Goal: Information Seeking & Learning: Learn about a topic

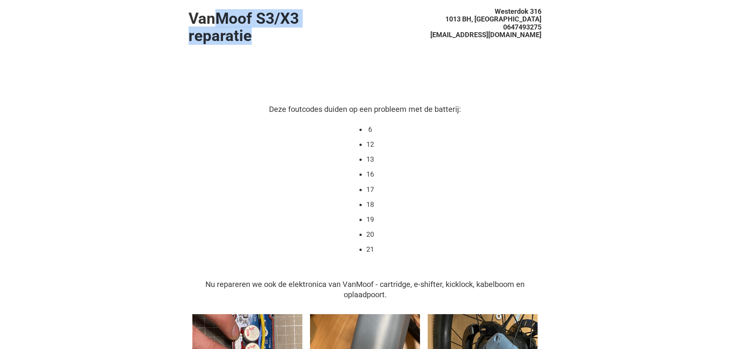
click at [293, 37] on h1 "VanMoof S3/X3 reparatie" at bounding box center [277, 27] width 176 height 34
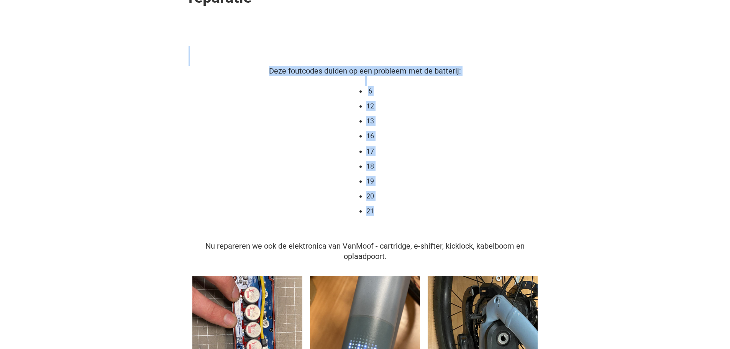
drag, startPoint x: 279, startPoint y: 64, endPoint x: 423, endPoint y: 193, distance: 193.3
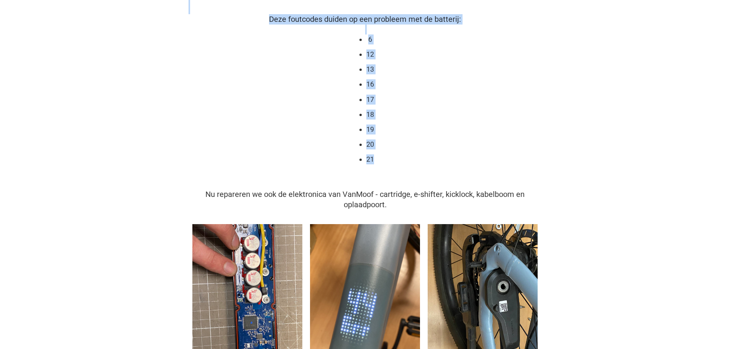
scroll to position [77, 0]
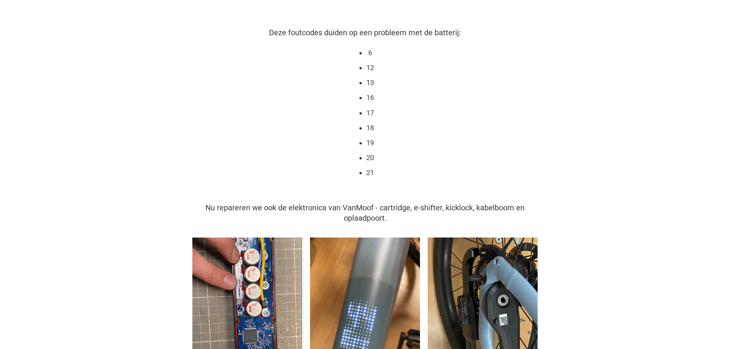
click at [424, 137] on div "Deze foutcodes duiden op een probleem met de batterij: 6 12 13 16 17 18 19 20 21" at bounding box center [365, 111] width 353 height 166
drag, startPoint x: 378, startPoint y: 75, endPoint x: 414, endPoint y: 162, distance: 93.9
click at [414, 162] on div "Deze foutcodes duiden op een probleem met de batterij: 6 12 13 16 17 18 19 20 21" at bounding box center [365, 111] width 353 height 166
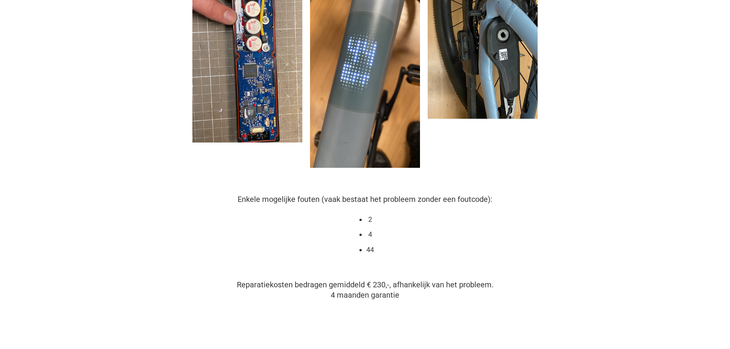
scroll to position [383, 0]
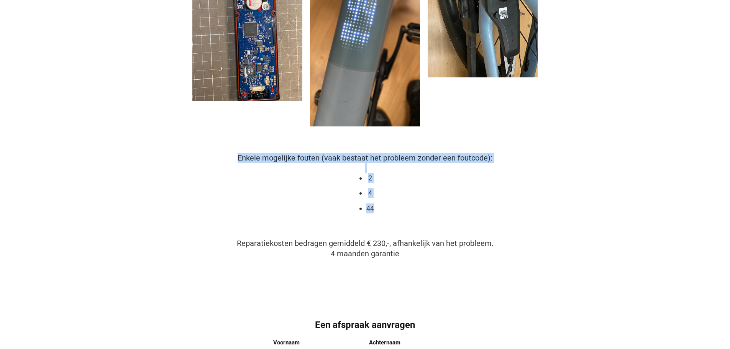
drag, startPoint x: 239, startPoint y: 159, endPoint x: 401, endPoint y: 211, distance: 169.5
click at [401, 211] on div "Enkele mogelijke fouten (vaak bestaat het probleem zonder een foutcode): 2 4 44" at bounding box center [365, 191] width 353 height 76
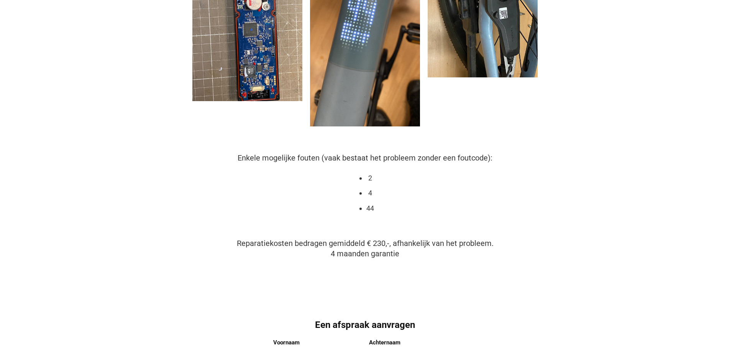
click at [401, 211] on div "Enkele mogelijke fouten (vaak bestaat het probleem zonder een foutcode): 2 4 44" at bounding box center [365, 191] width 353 height 76
drag, startPoint x: 308, startPoint y: 159, endPoint x: 500, endPoint y: 159, distance: 192.1
click at [500, 159] on div "Enkele mogelijke fouten (vaak bestaat het probleem zonder een foutcode): 2 4 44" at bounding box center [365, 191] width 353 height 76
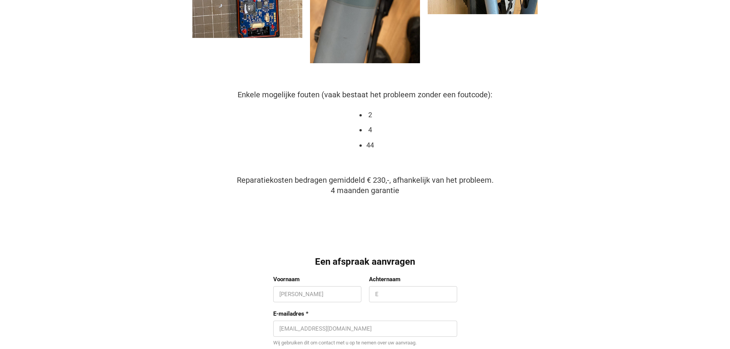
scroll to position [460, 0]
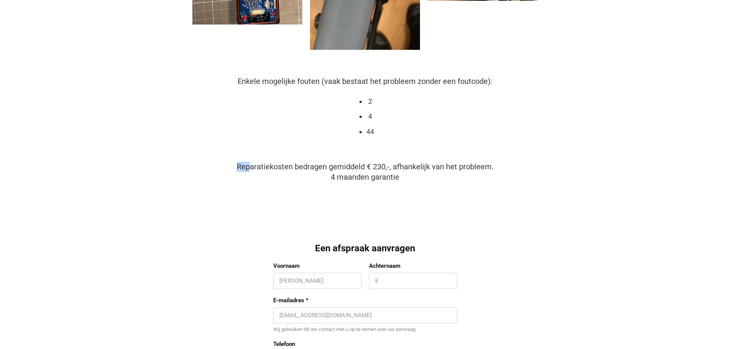
drag, startPoint x: 252, startPoint y: 165, endPoint x: 455, endPoint y: 186, distance: 205.0
click at [427, 179] on div "Reparatiekosten bedragen gemiddeld € 230,-, afhankelijk van het probleem. 4 maa…" at bounding box center [365, 172] width 353 height 21
click at [427, 180] on div "Reparatiekosten bedragen gemiddeld € 230,-, afhankelijk van het probleem. 4 maa…" at bounding box center [365, 172] width 353 height 21
click at [406, 178] on div "Reparatiekosten bedragen gemiddeld € 230,-, afhankelijk van het probleem. 4 maa…" at bounding box center [365, 172] width 353 height 21
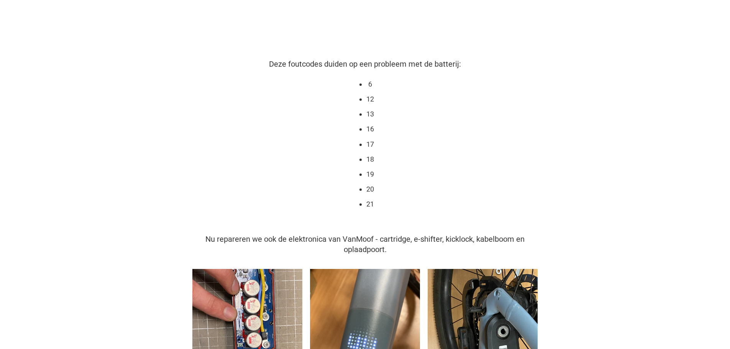
scroll to position [0, 0]
